Goal: Task Accomplishment & Management: Use online tool/utility

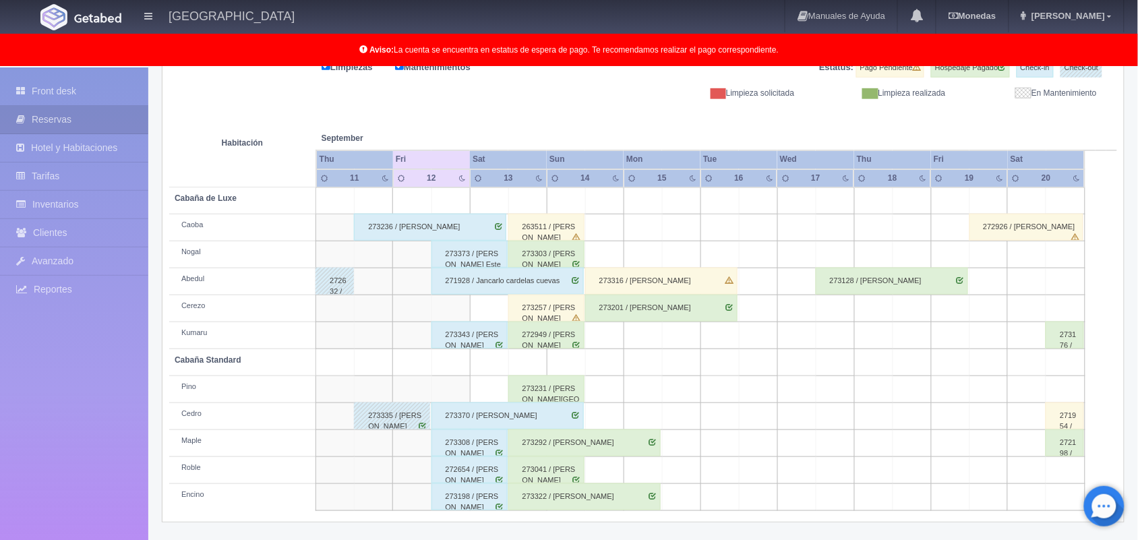
scroll to position [187, 0]
click at [560, 230] on div "263511 / [PERSON_NAME]" at bounding box center [546, 227] width 76 height 27
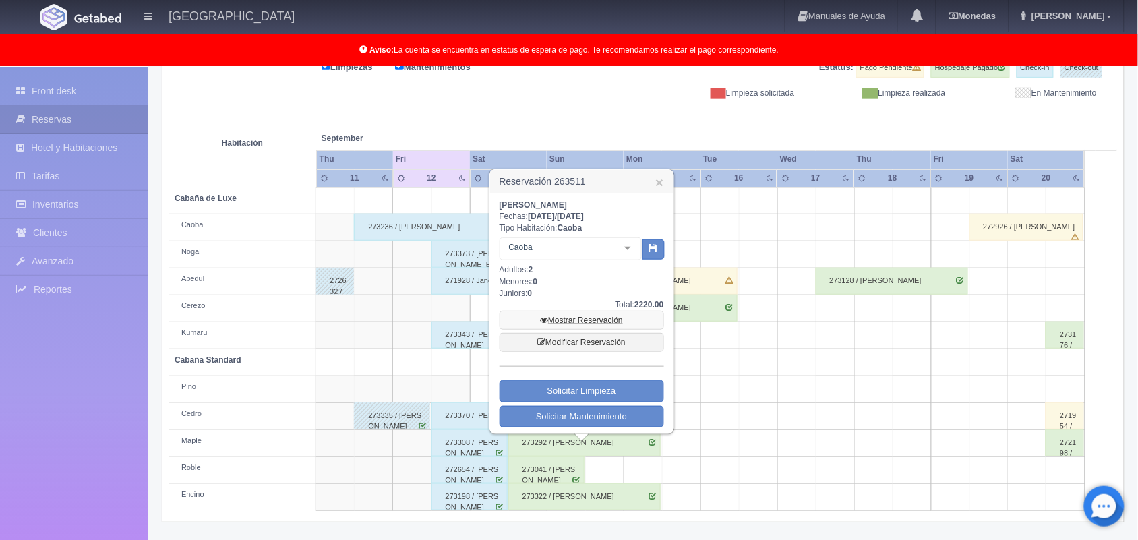
click at [584, 315] on link "Mostrar Reservación" at bounding box center [581, 320] width 164 height 19
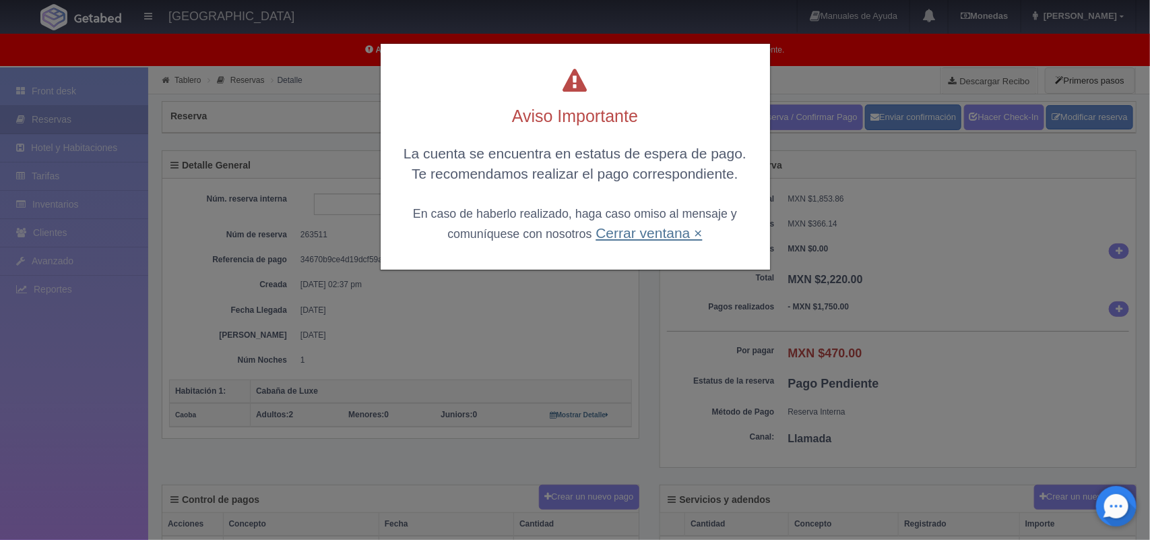
click at [619, 236] on link "Cerrar ventana ×" at bounding box center [649, 233] width 106 height 16
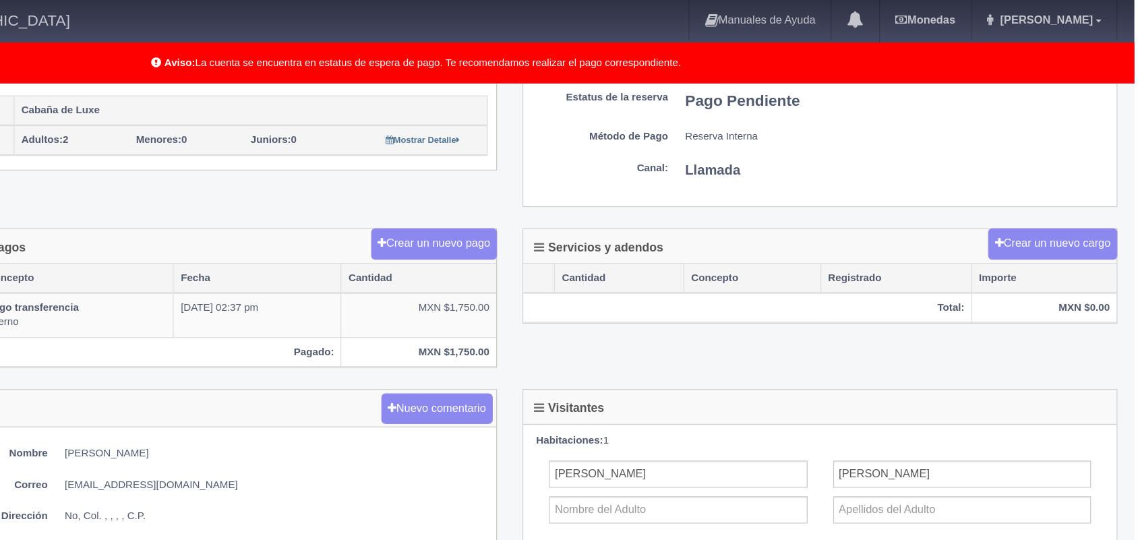
scroll to position [3, 0]
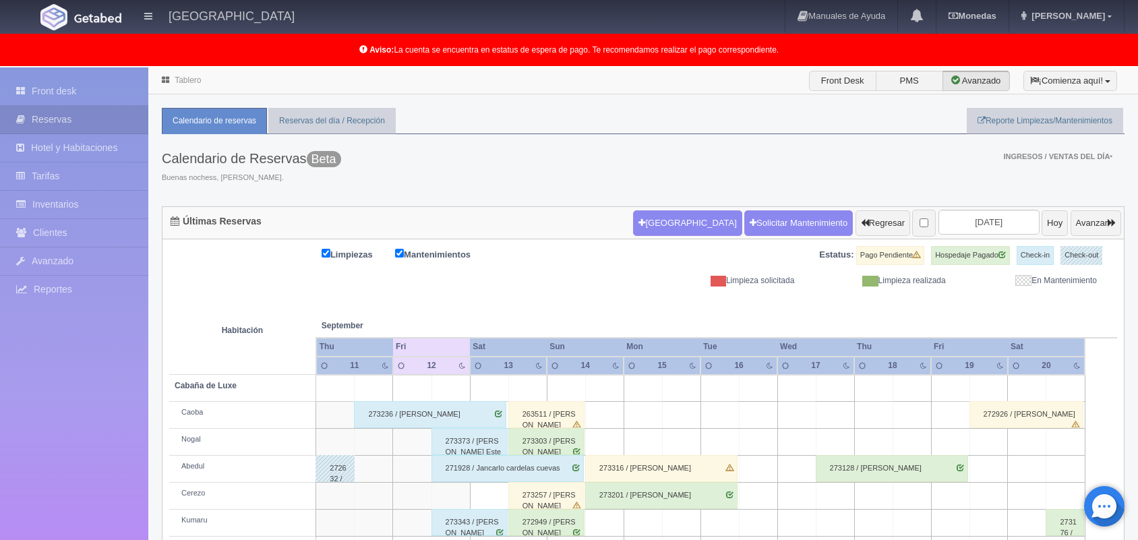
scroll to position [160, 0]
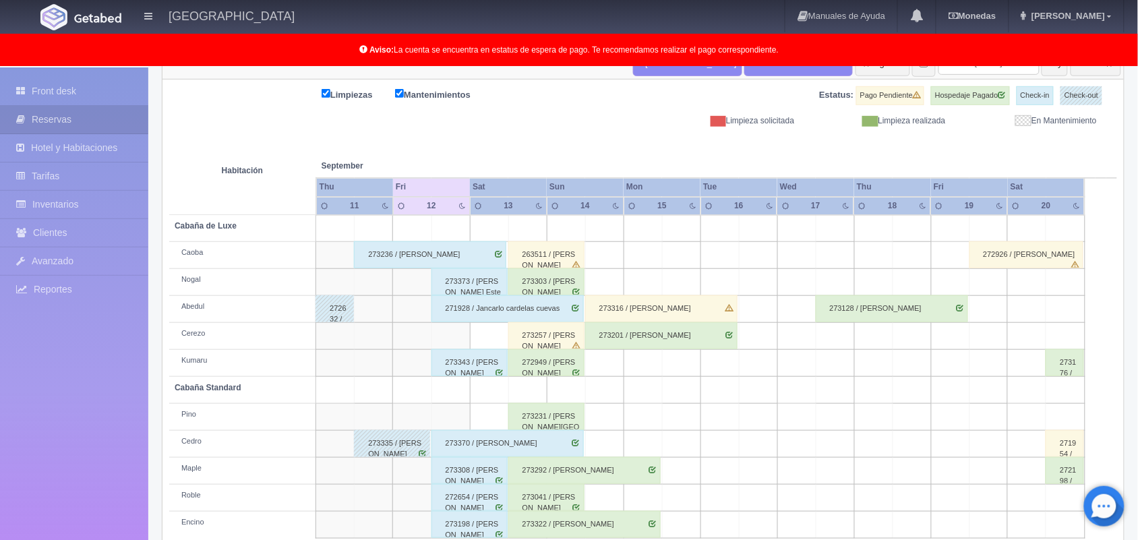
click at [534, 295] on div "271928 / Jancarlo cardelas cuevas" at bounding box center [507, 308] width 152 height 27
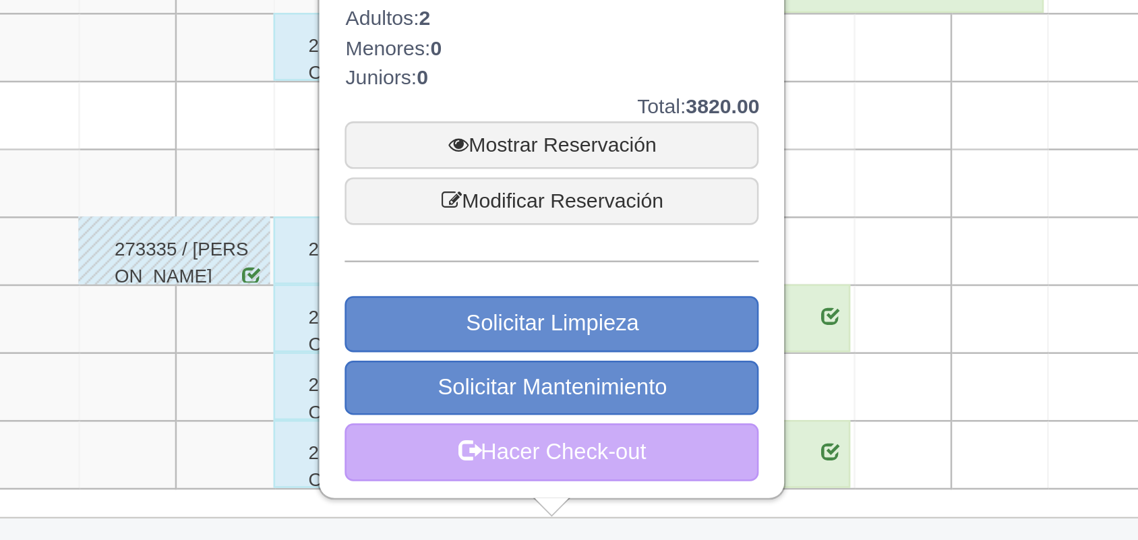
scroll to position [181, 0]
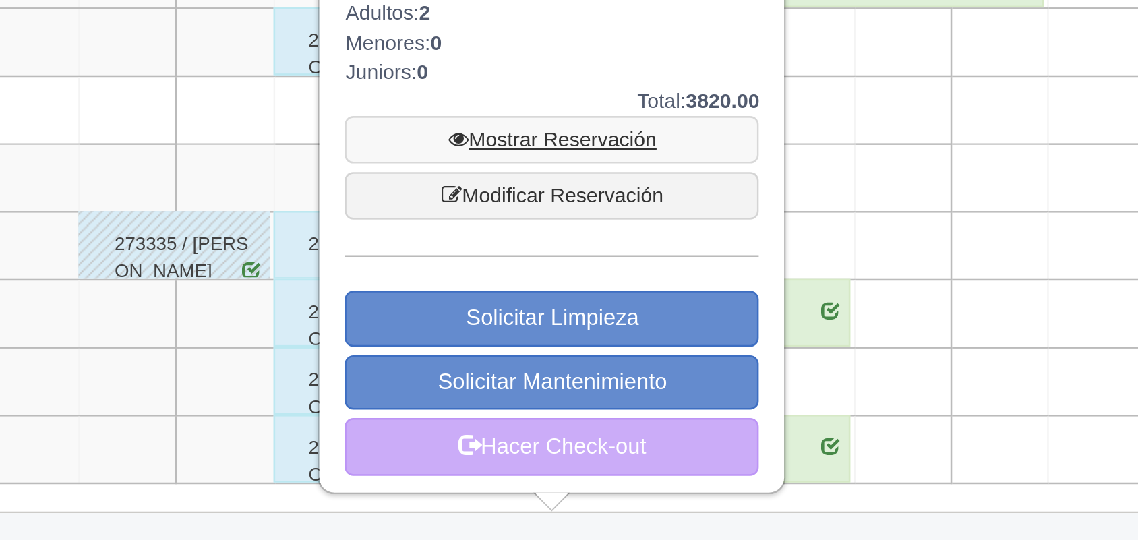
click at [508, 379] on link "Mostrar Reservación" at bounding box center [542, 380] width 164 height 19
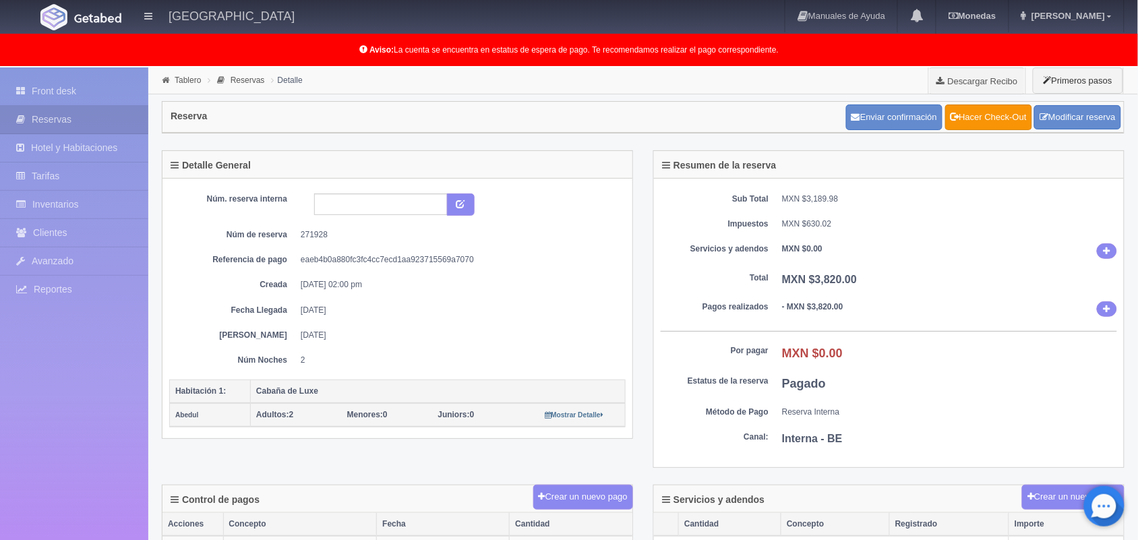
click at [247, 249] on div "Núm. reserva interna Núm de reserva 271928 Referencia de pago eaeb4b0a880fc3fc4…" at bounding box center [397, 279] width 456 height 173
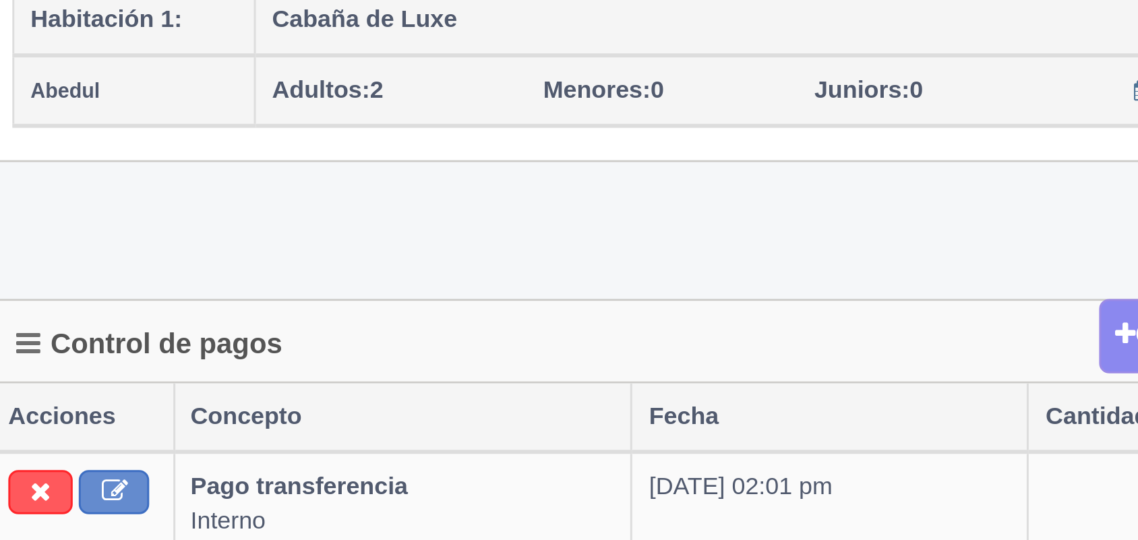
scroll to position [29, 0]
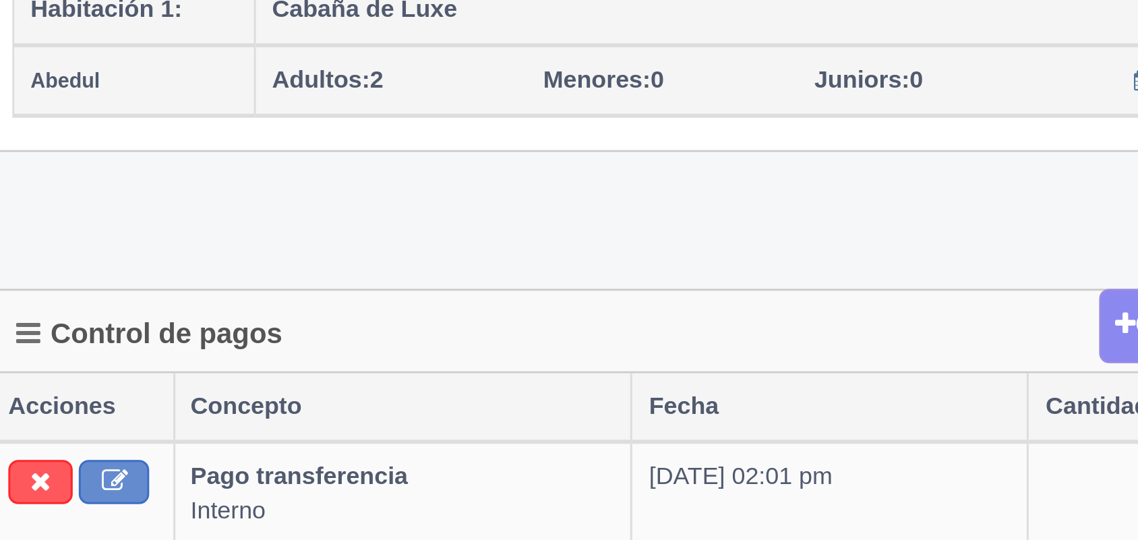
click at [248, 442] on div "Detalle General Núm. reserva interna Núm de reserva 271928 Referencia de pago e…" at bounding box center [643, 288] width 983 height 335
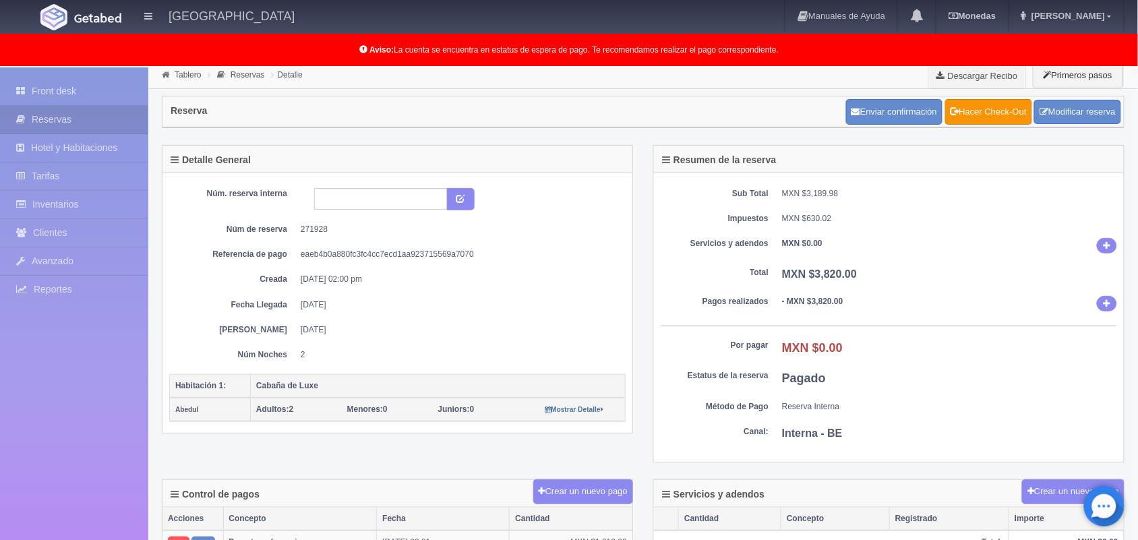
scroll to position [0, 0]
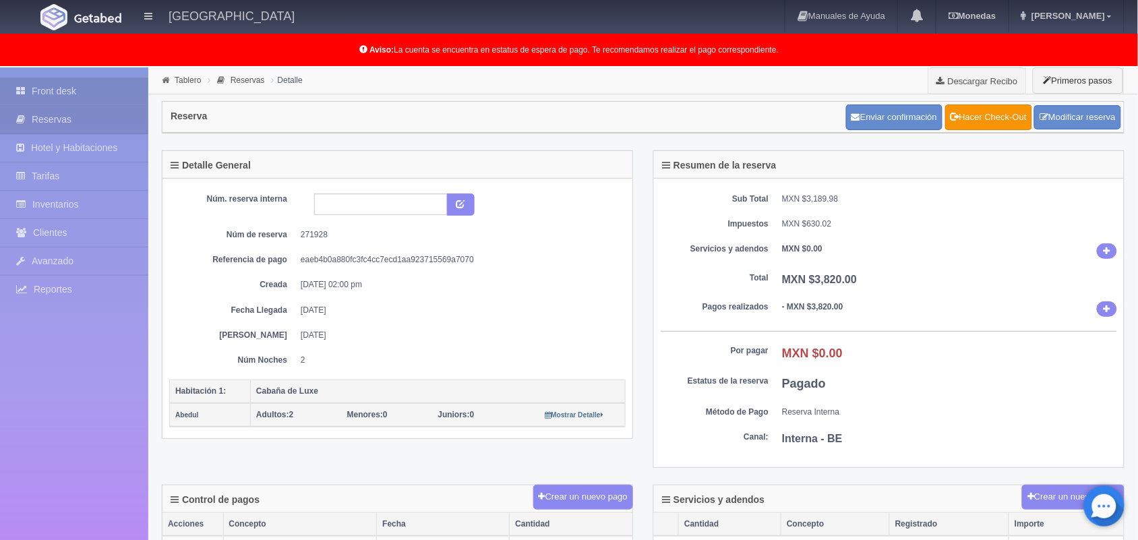
click at [65, 94] on link "Front desk" at bounding box center [74, 92] width 148 height 28
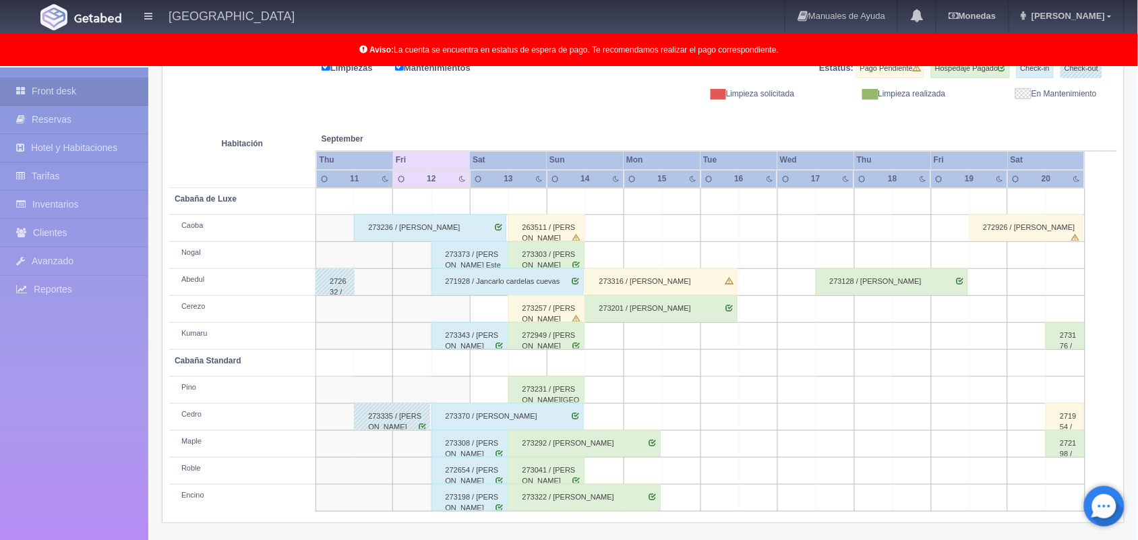
scroll to position [187, 0]
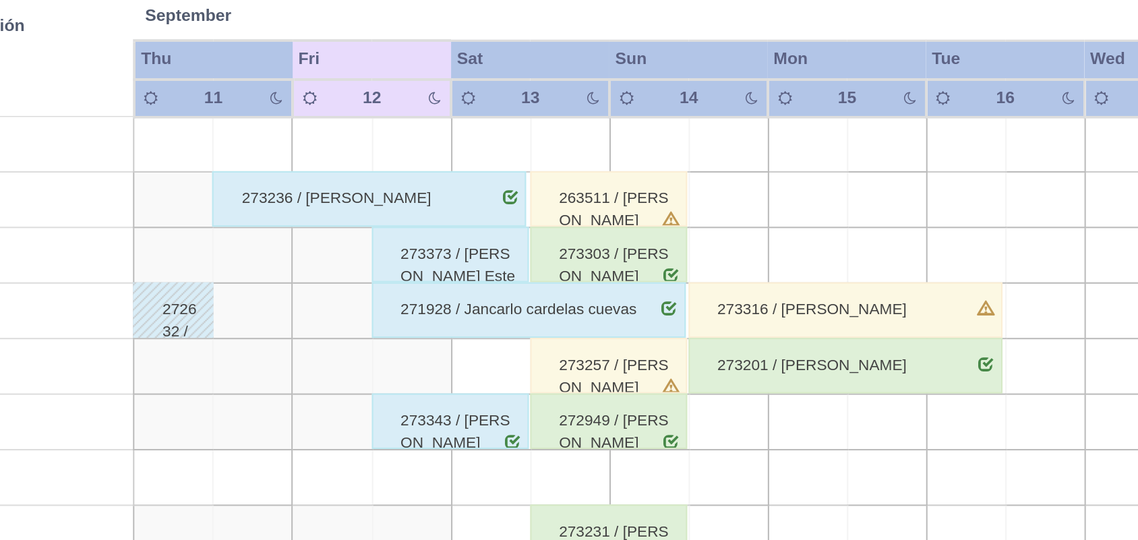
click at [563, 255] on div "273303 / [PERSON_NAME]" at bounding box center [546, 254] width 76 height 27
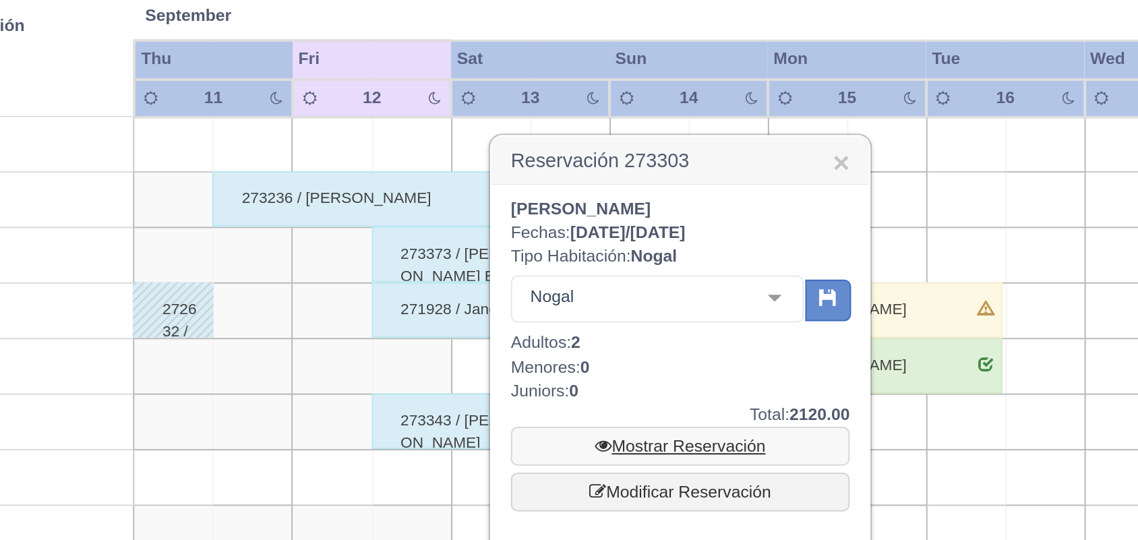
click at [568, 346] on link "Mostrar Reservación" at bounding box center [581, 347] width 164 height 19
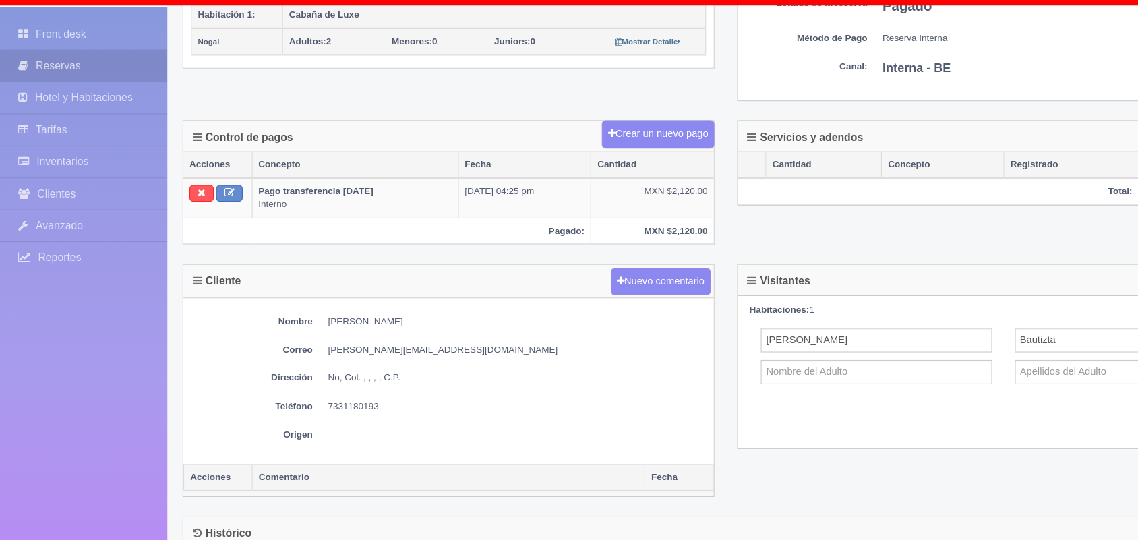
scroll to position [315, 0]
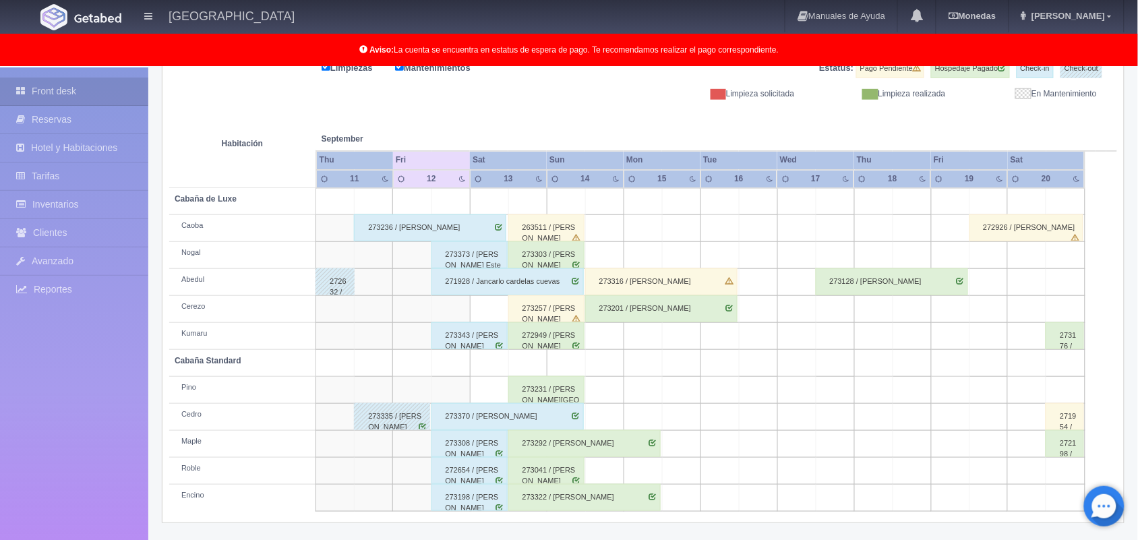
scroll to position [187, 0]
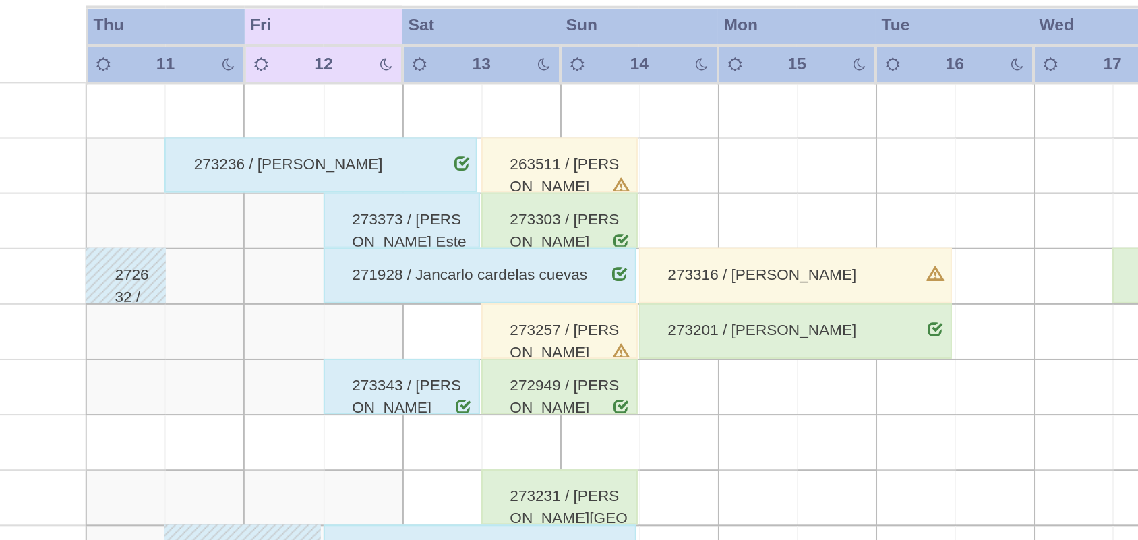
click at [537, 319] on div "273257 / [PERSON_NAME]" at bounding box center [546, 308] width 76 height 27
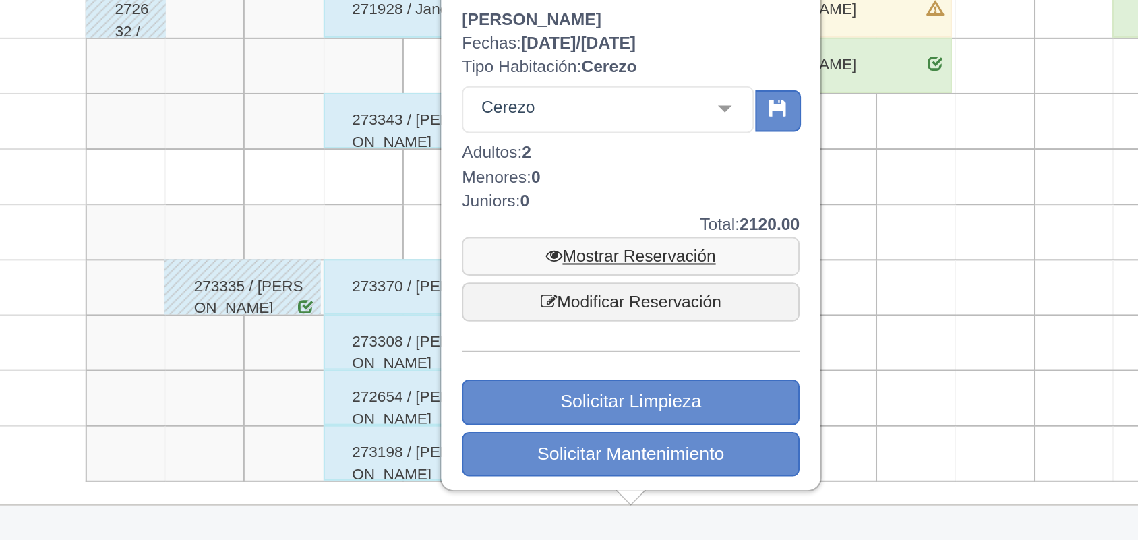
click at [568, 404] on link "Mostrar Reservación" at bounding box center [581, 401] width 164 height 19
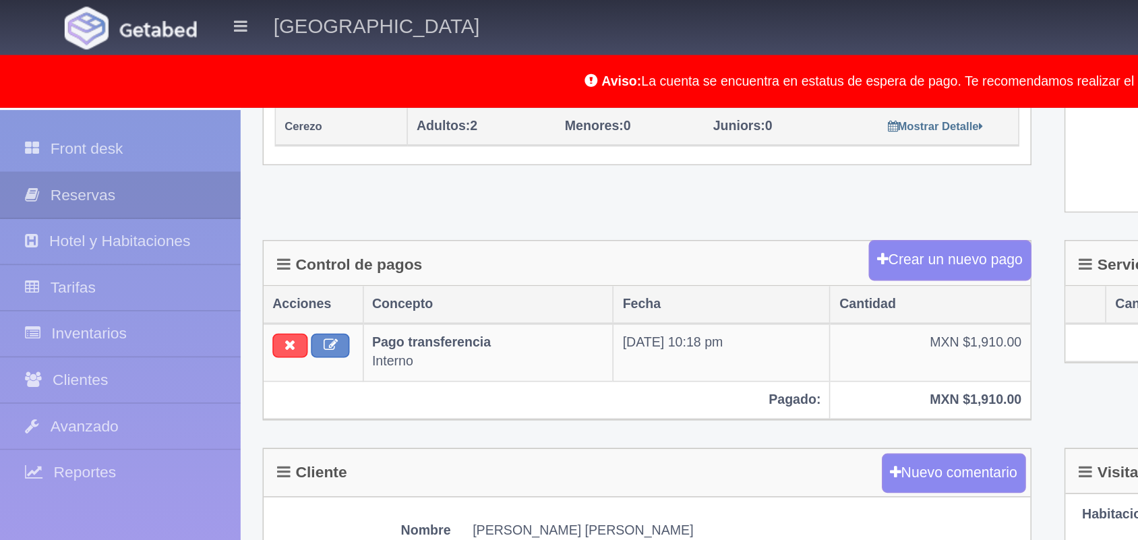
scroll to position [336, 0]
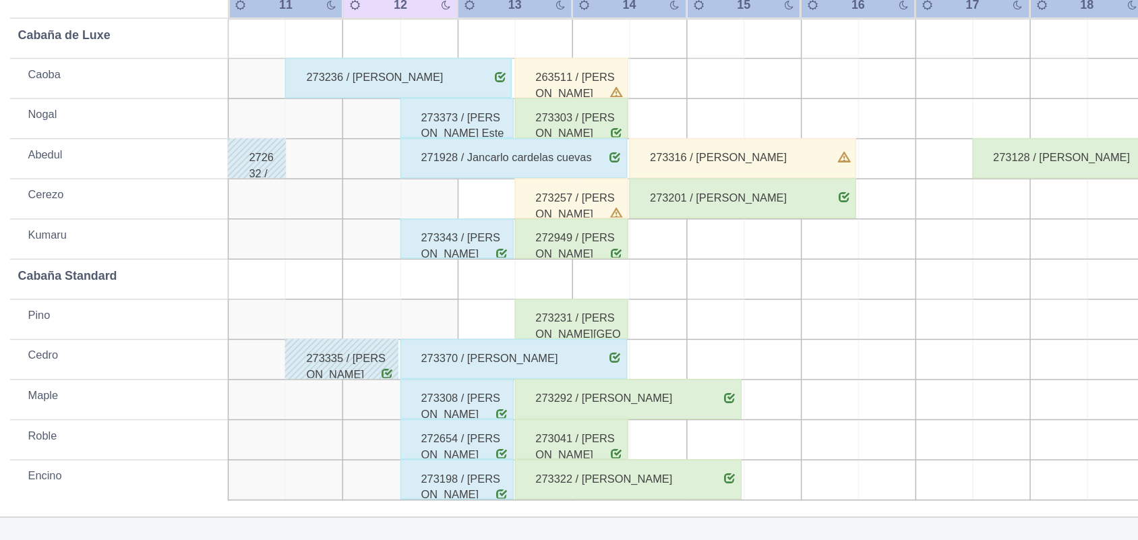
scroll to position [185, 0]
click at [561, 340] on div "272949 / [PERSON_NAME]" at bounding box center [546, 336] width 76 height 27
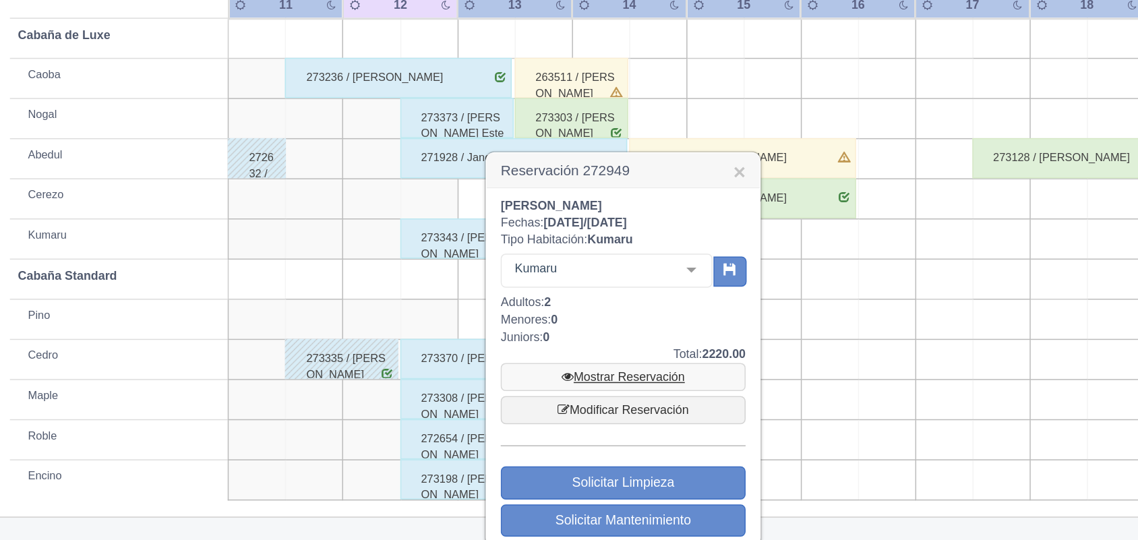
click at [576, 422] on link "Mostrar Reservación" at bounding box center [581, 430] width 164 height 19
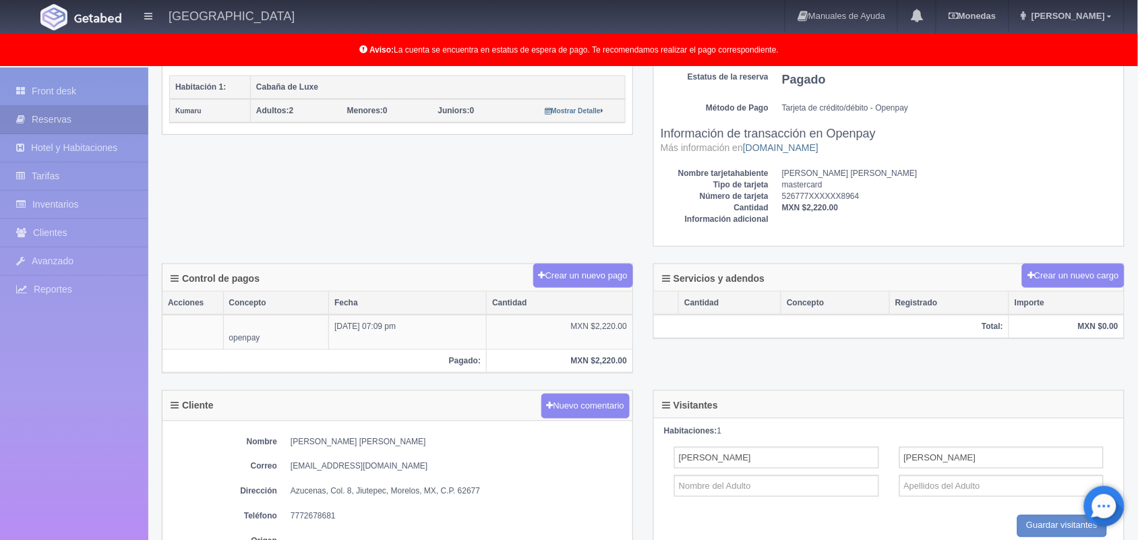
scroll to position [544, 0]
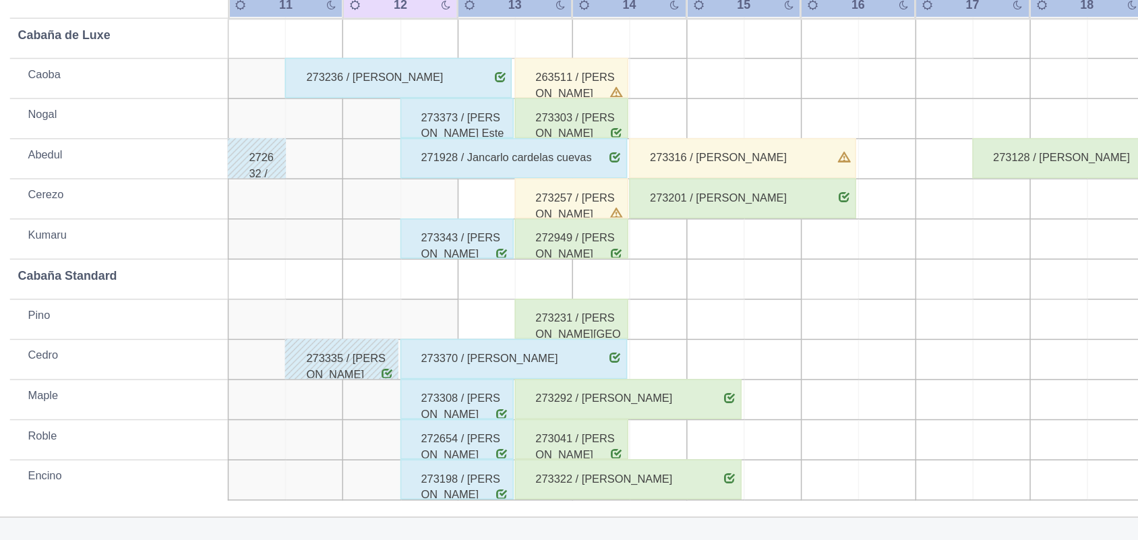
scroll to position [185, 0]
click at [543, 395] on div "273231 / [PERSON_NAME][GEOGRAPHIC_DATA]" at bounding box center [546, 390] width 76 height 27
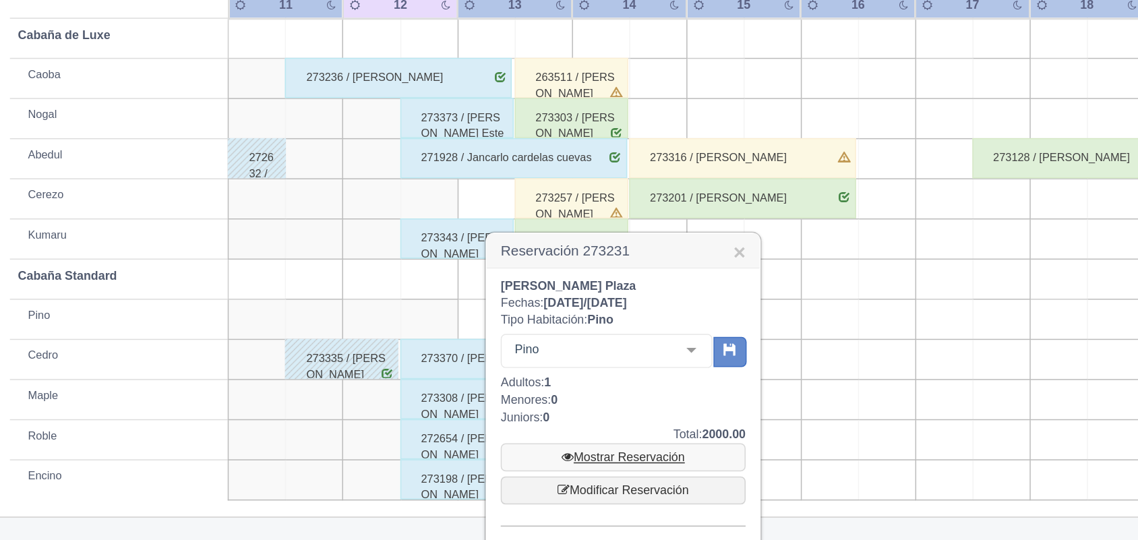
click at [573, 492] on link "Mostrar Reservación" at bounding box center [581, 483] width 164 height 19
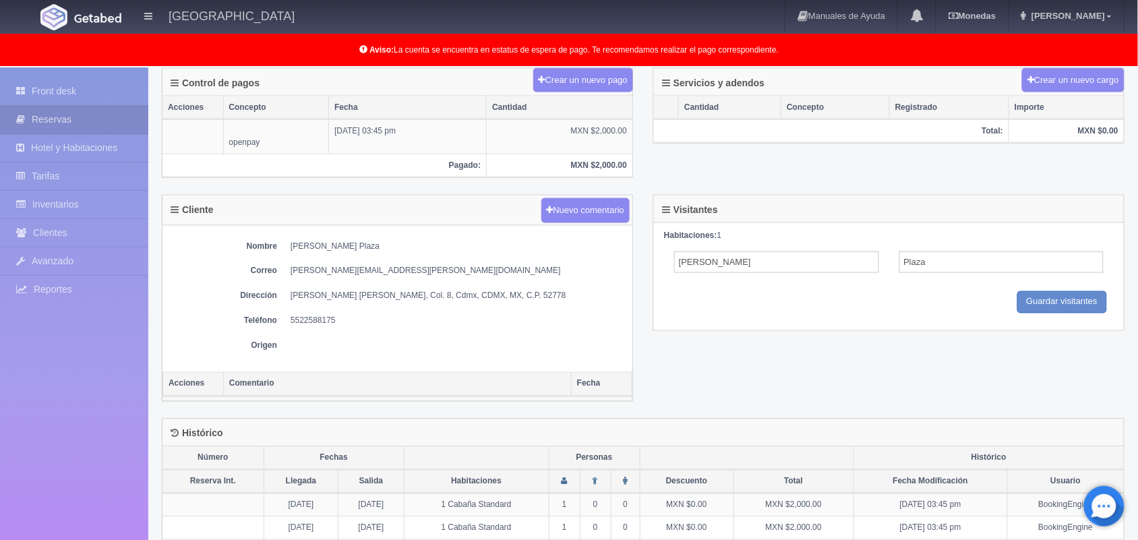
scroll to position [544, 0]
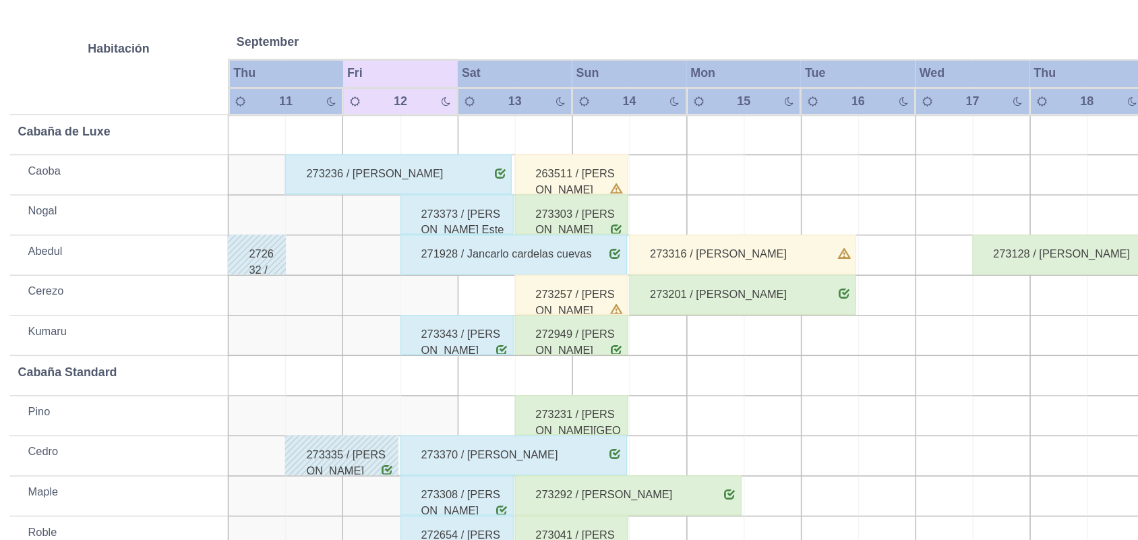
scroll to position [187, 0]
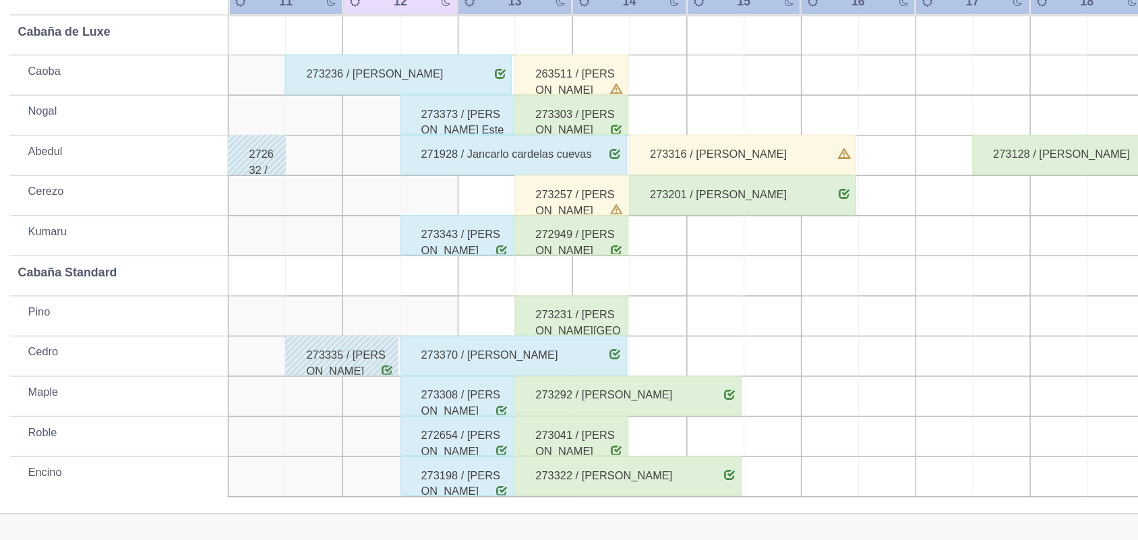
click at [560, 442] on div "273292 / Kevin Delfino Soriano Gamboa" at bounding box center [584, 442] width 152 height 27
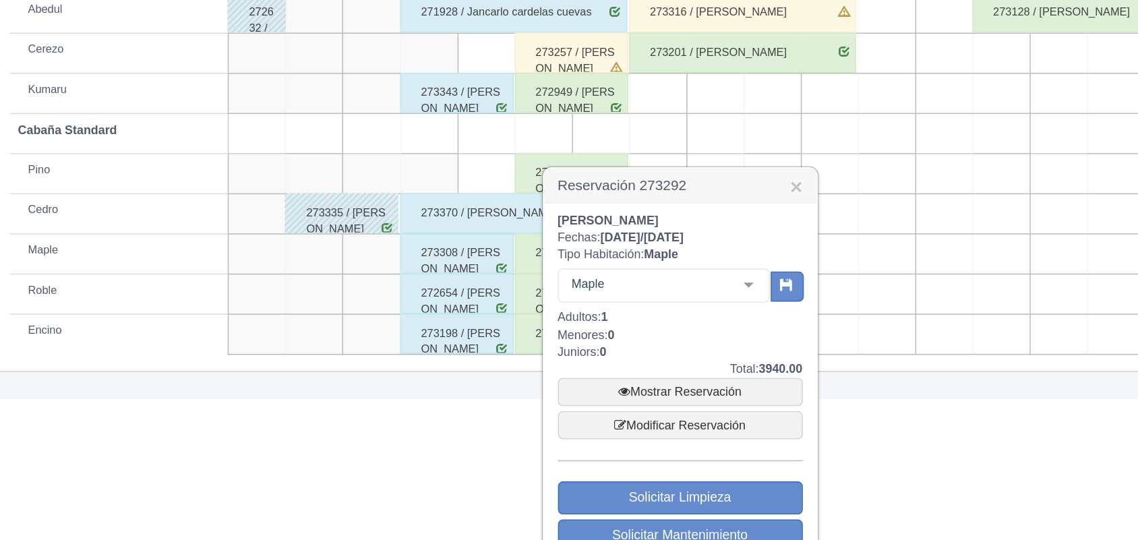
scroll to position [307, 0]
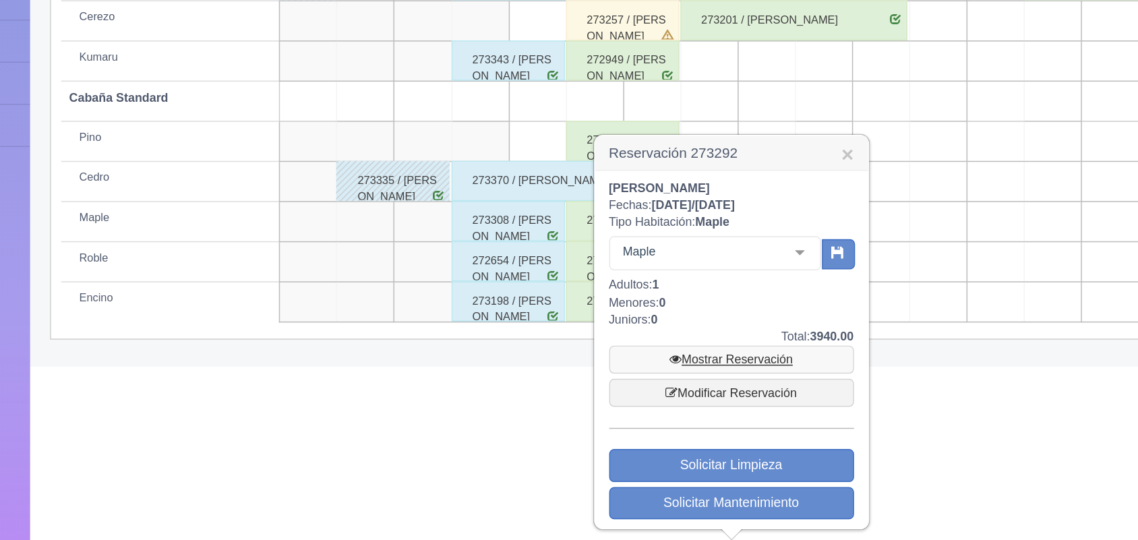
click at [582, 421] on link "Mostrar Reservación" at bounding box center [619, 418] width 164 height 19
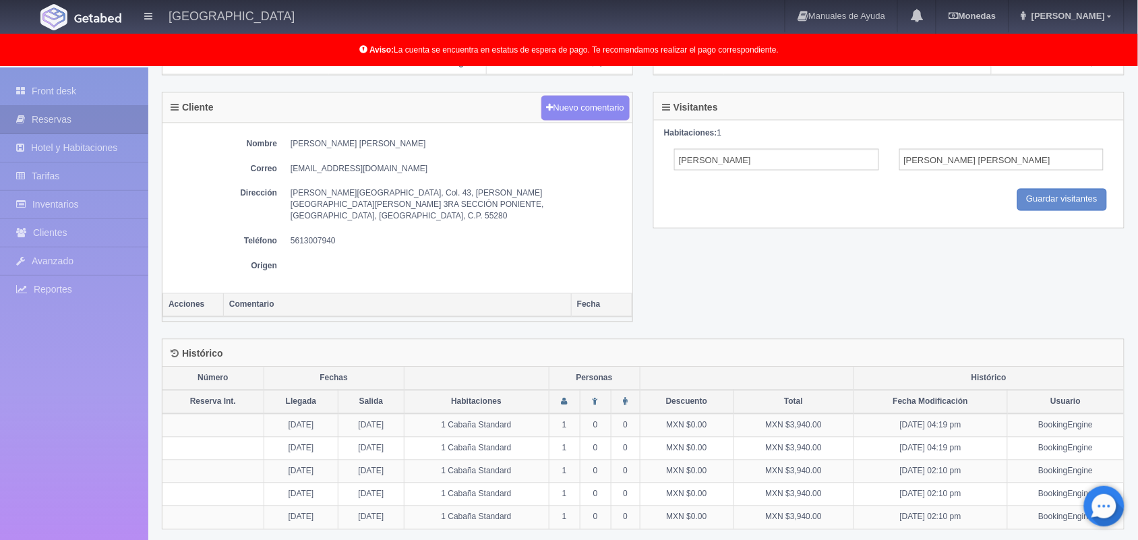
scroll to position [576, 0]
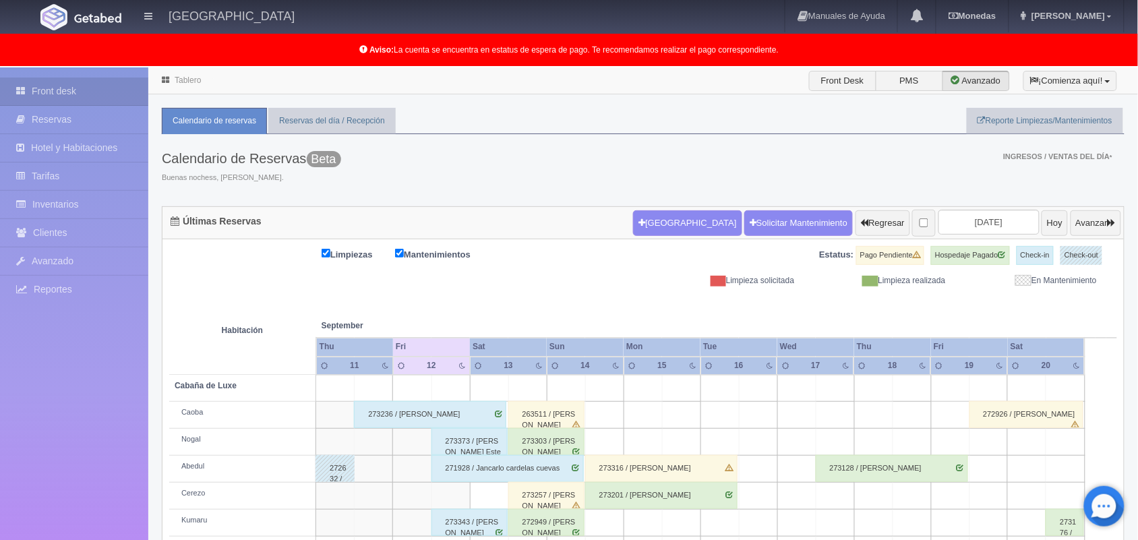
scroll to position [187, 0]
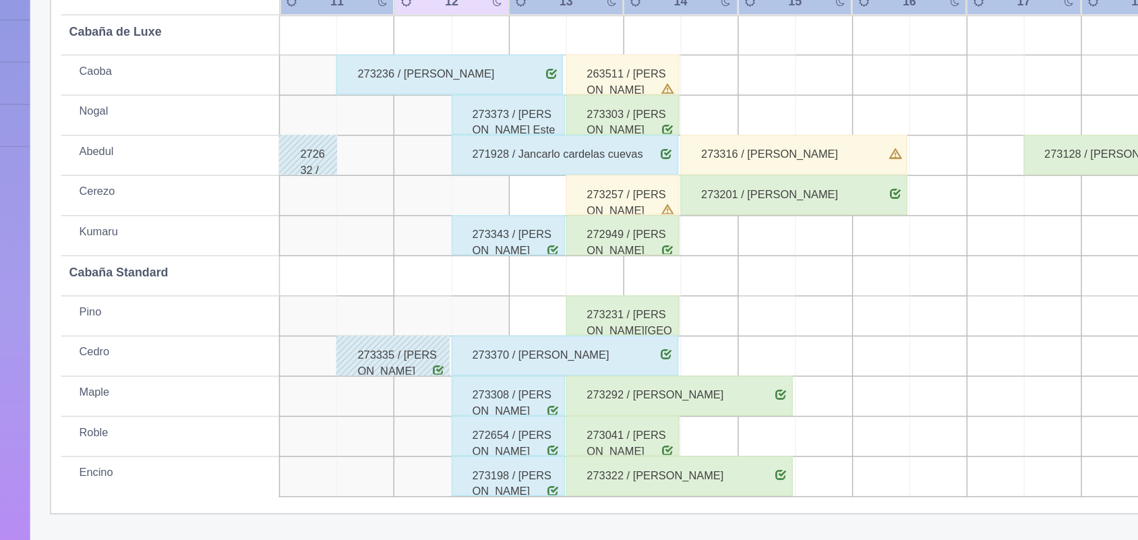
click at [541, 460] on div "273041 / Jose Antonio Nerio González" at bounding box center [546, 469] width 76 height 27
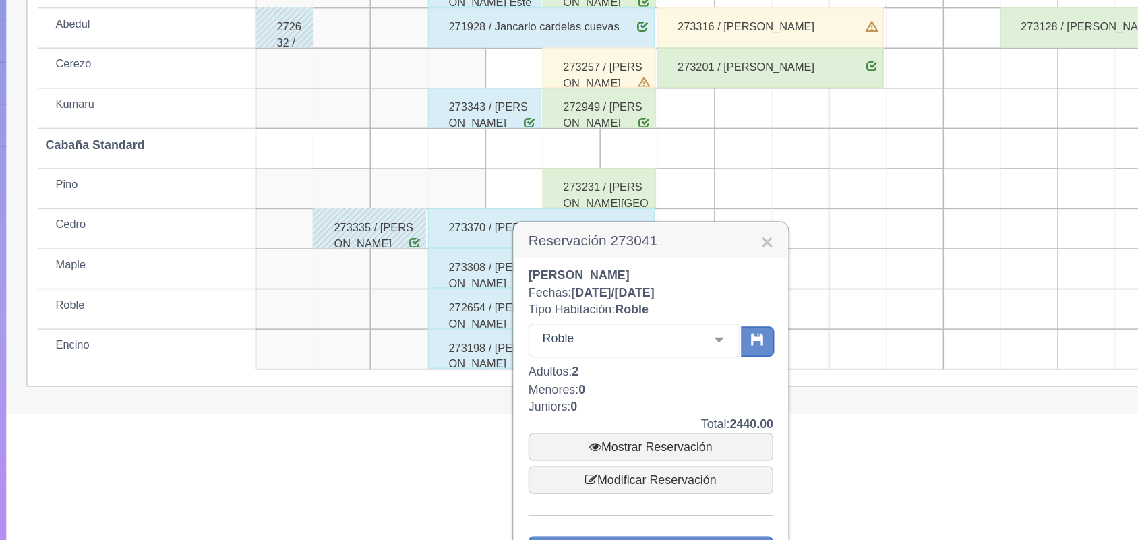
scroll to position [274, 0]
click at [564, 480] on link "Mostrar Reservación" at bounding box center [581, 476] width 164 height 19
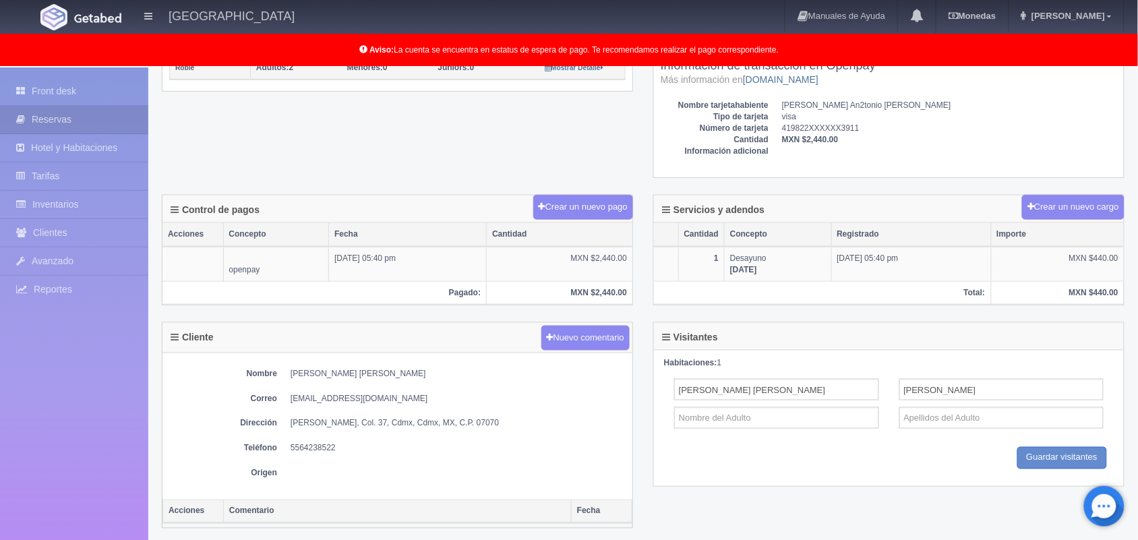
scroll to position [348, 0]
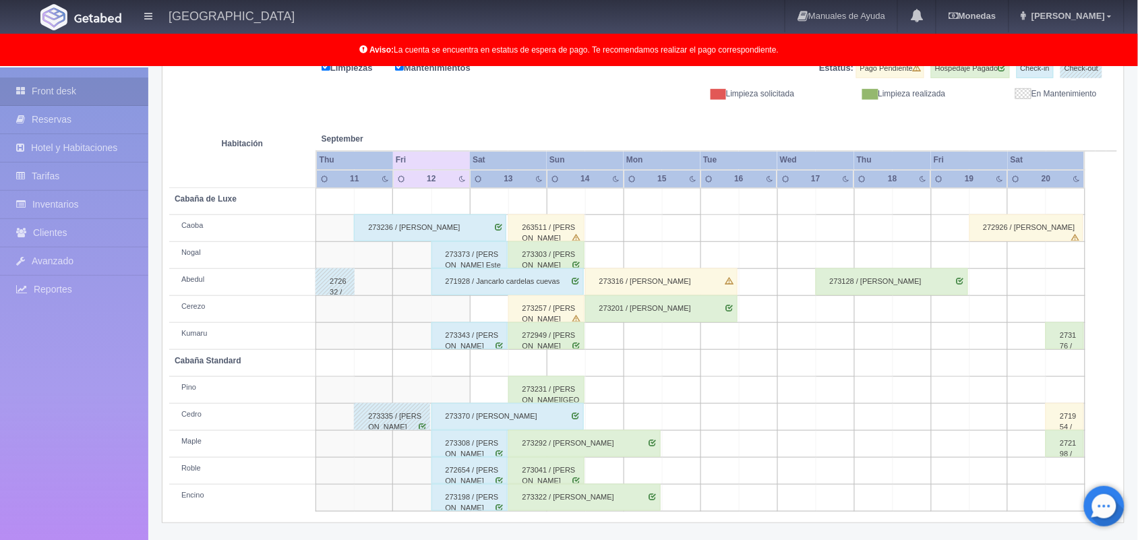
scroll to position [187, 0]
click at [553, 491] on div "273322 / [PERSON_NAME]" at bounding box center [584, 496] width 152 height 27
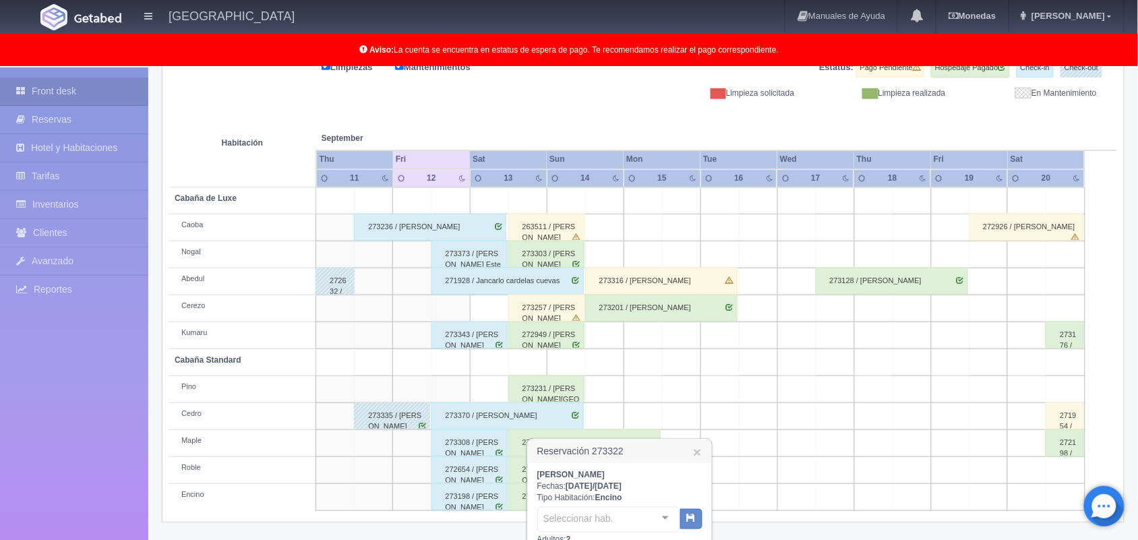
scroll to position [361, 0]
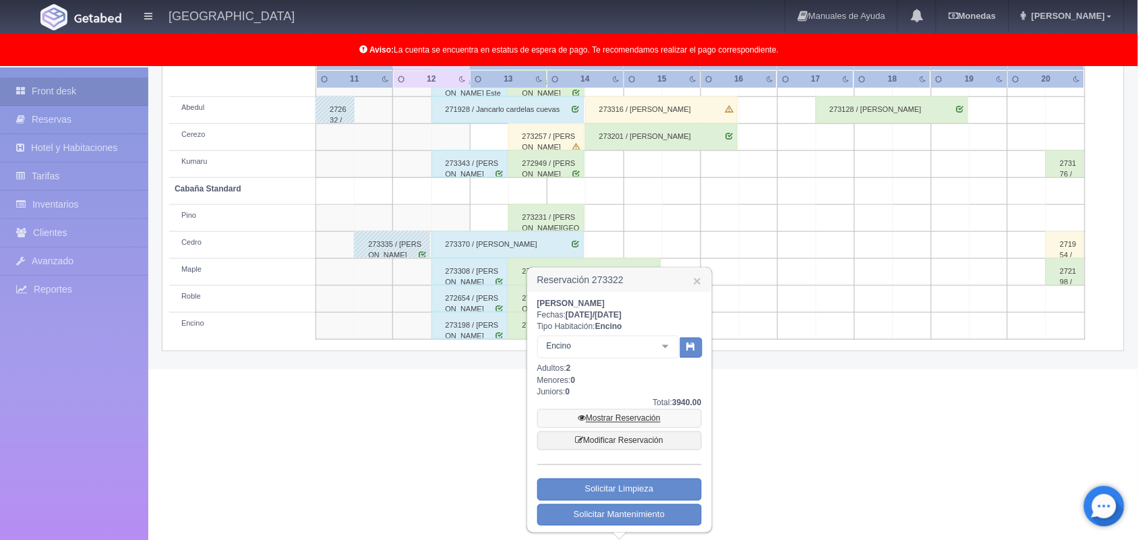
click at [604, 413] on link "Mostrar Reservación" at bounding box center [619, 418] width 164 height 19
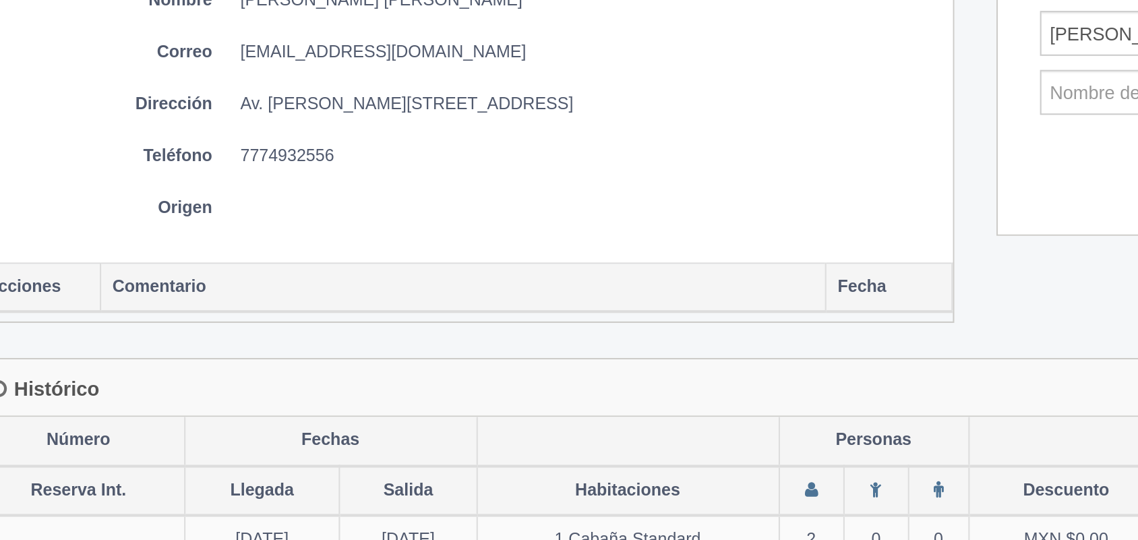
scroll to position [442, 0]
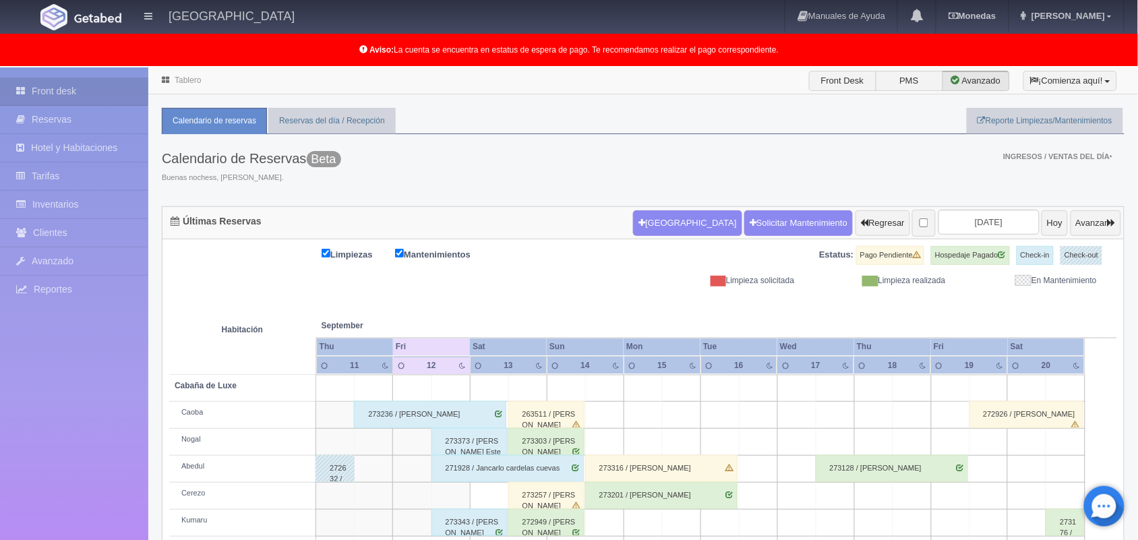
scroll to position [187, 0]
